Goal: Obtain resource: Obtain resource

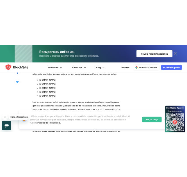
scroll to position [550, 0]
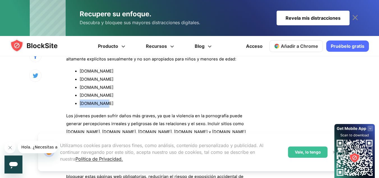
drag, startPoint x: 79, startPoint y: 103, endPoint x: 104, endPoint y: 103, distance: 24.4
click at [104, 103] on ul "[DOMAIN_NAME] [DOMAIN_NAME] [DOMAIN_NAME] [DOMAIN_NAME] [DOMAIN_NAME]" at bounding box center [157, 87] width 183 height 40
copy font "[DOMAIN_NAME]"
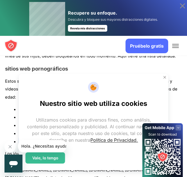
click at [163, 77] on img at bounding box center [164, 77] width 4 height 4
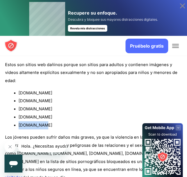
scroll to position [570, 0]
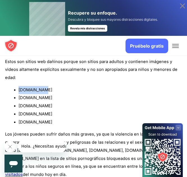
drag, startPoint x: 18, startPoint y: 90, endPoint x: 45, endPoint y: 90, distance: 27.0
click at [45, 90] on ul "[DOMAIN_NAME] [DOMAIN_NAME] [DOMAIN_NAME] [DOMAIN_NAME] [DOMAIN_NAME]" at bounding box center [93, 106] width 177 height 40
copy font "[DOMAIN_NAME]"
drag, startPoint x: 19, startPoint y: 97, endPoint x: 39, endPoint y: 97, distance: 19.9
click at [39, 97] on li "[DOMAIN_NAME]" at bounding box center [100, 98] width 163 height 8
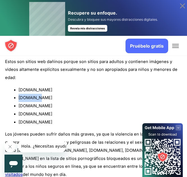
copy font "[DOMAIN_NAME]"
drag, startPoint x: 19, startPoint y: 105, endPoint x: 44, endPoint y: 104, distance: 24.7
click at [44, 104] on li "[DOMAIN_NAME]" at bounding box center [100, 106] width 163 height 8
copy font "[DOMAIN_NAME]"
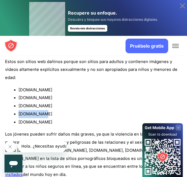
drag, startPoint x: 19, startPoint y: 115, endPoint x: 44, endPoint y: 115, distance: 25.0
click at [44, 115] on font "[DOMAIN_NAME]" at bounding box center [36, 114] width 34 height 5
copy font "[DOMAIN_NAME]"
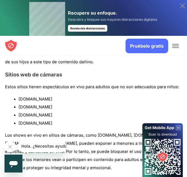
scroll to position [720, 0]
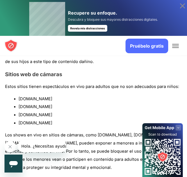
drag, startPoint x: 19, startPoint y: 90, endPoint x: 52, endPoint y: 91, distance: 33.4
click at [52, 95] on li "[DOMAIN_NAME]" at bounding box center [100, 99] width 163 height 8
copy font "[DOMAIN_NAME]"
drag, startPoint x: 19, startPoint y: 100, endPoint x: 51, endPoint y: 99, distance: 32.3
click at [51, 103] on li "[DOMAIN_NAME]" at bounding box center [100, 107] width 163 height 8
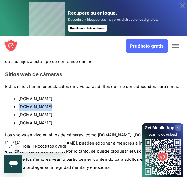
copy font "[DOMAIN_NAME]"
drag, startPoint x: 18, startPoint y: 107, endPoint x: 55, endPoint y: 108, distance: 36.5
click at [55, 108] on ul "[DOMAIN_NAME] [DOMAIN_NAME] [DOMAIN_NAME] [DOMAIN_NAME]" at bounding box center [93, 111] width 177 height 32
copy font "[DOMAIN_NAME]"
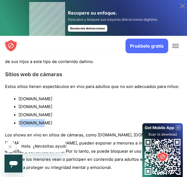
drag, startPoint x: 19, startPoint y: 113, endPoint x: 37, endPoint y: 113, distance: 17.4
click at [37, 121] on font "[DOMAIN_NAME]" at bounding box center [36, 123] width 34 height 5
drag, startPoint x: 18, startPoint y: 114, endPoint x: 48, endPoint y: 115, distance: 29.8
click at [48, 115] on ul "[DOMAIN_NAME] [DOMAIN_NAME] [DOMAIN_NAME] [DOMAIN_NAME]" at bounding box center [93, 111] width 177 height 32
copy font "[DOMAIN_NAME]"
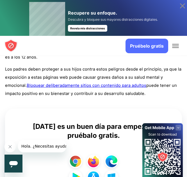
scroll to position [339, 0]
